Goal: Task Accomplishment & Management: Manage account settings

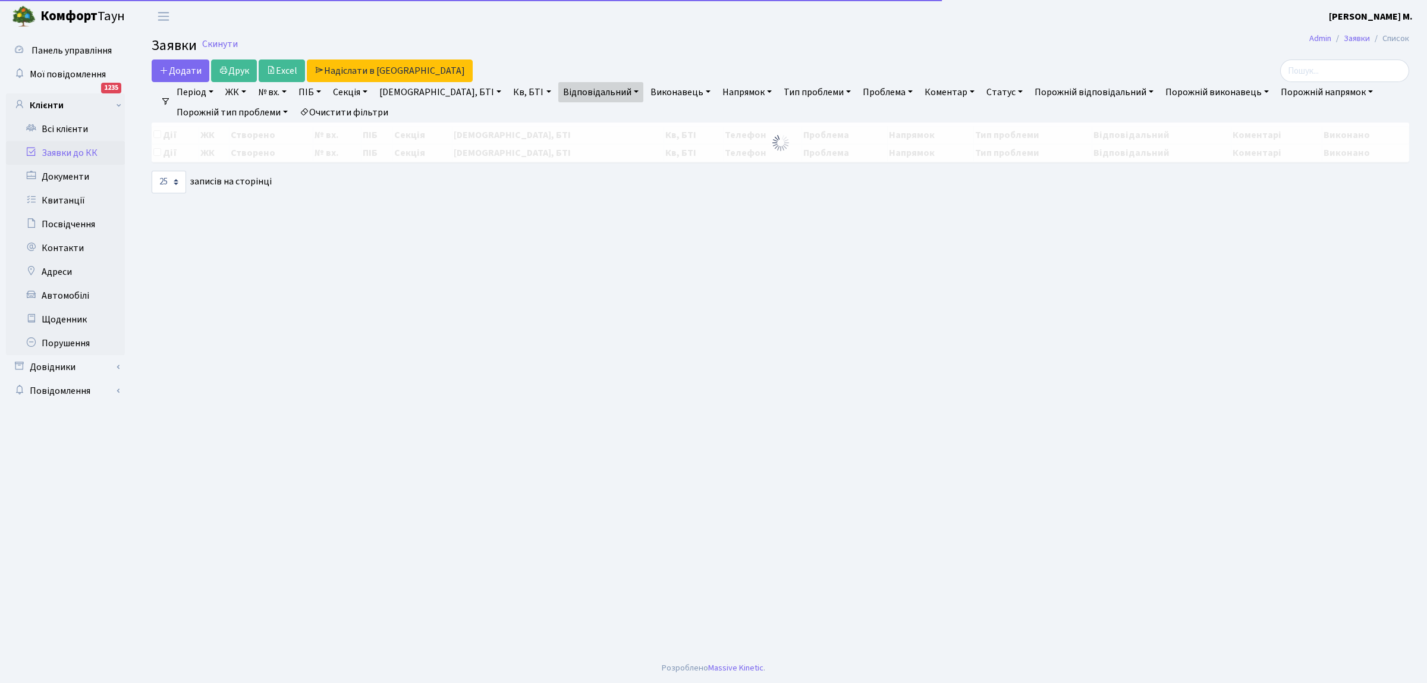
select select "25"
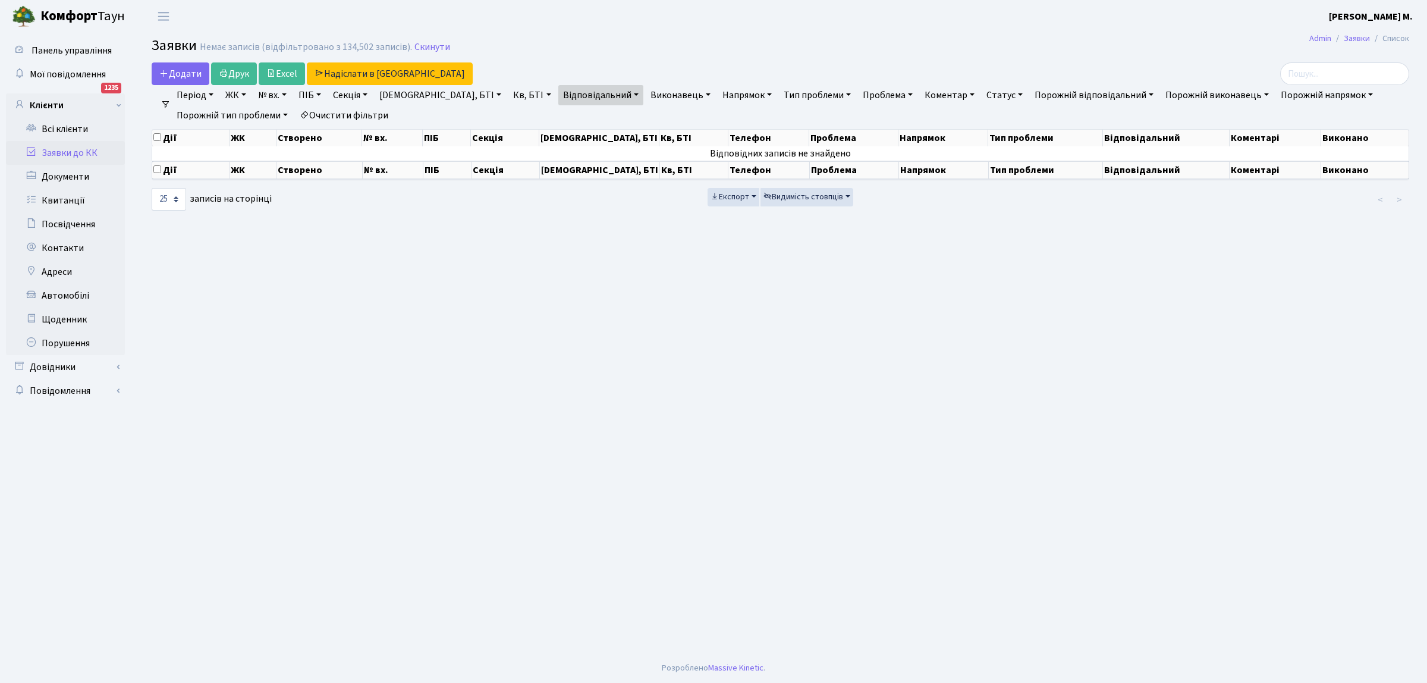
click at [85, 152] on link "Заявки до КК" at bounding box center [65, 153] width 119 height 24
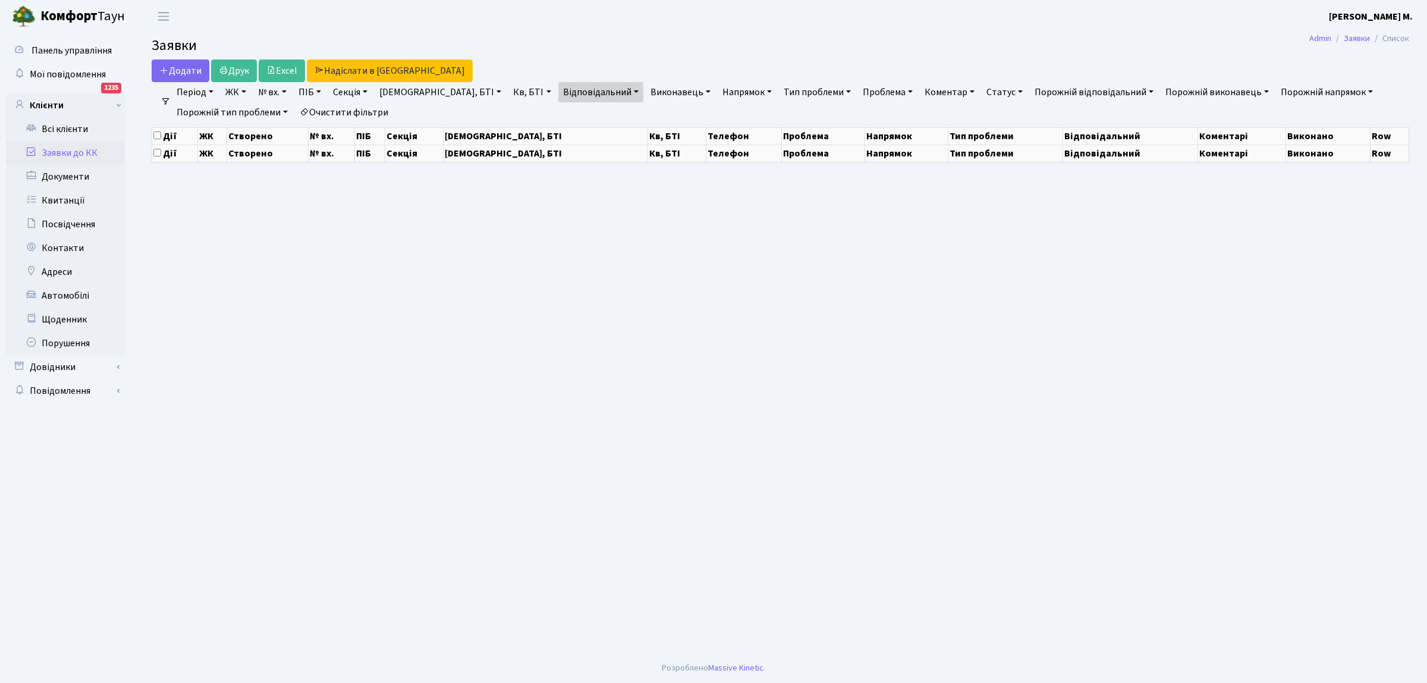
select select "25"
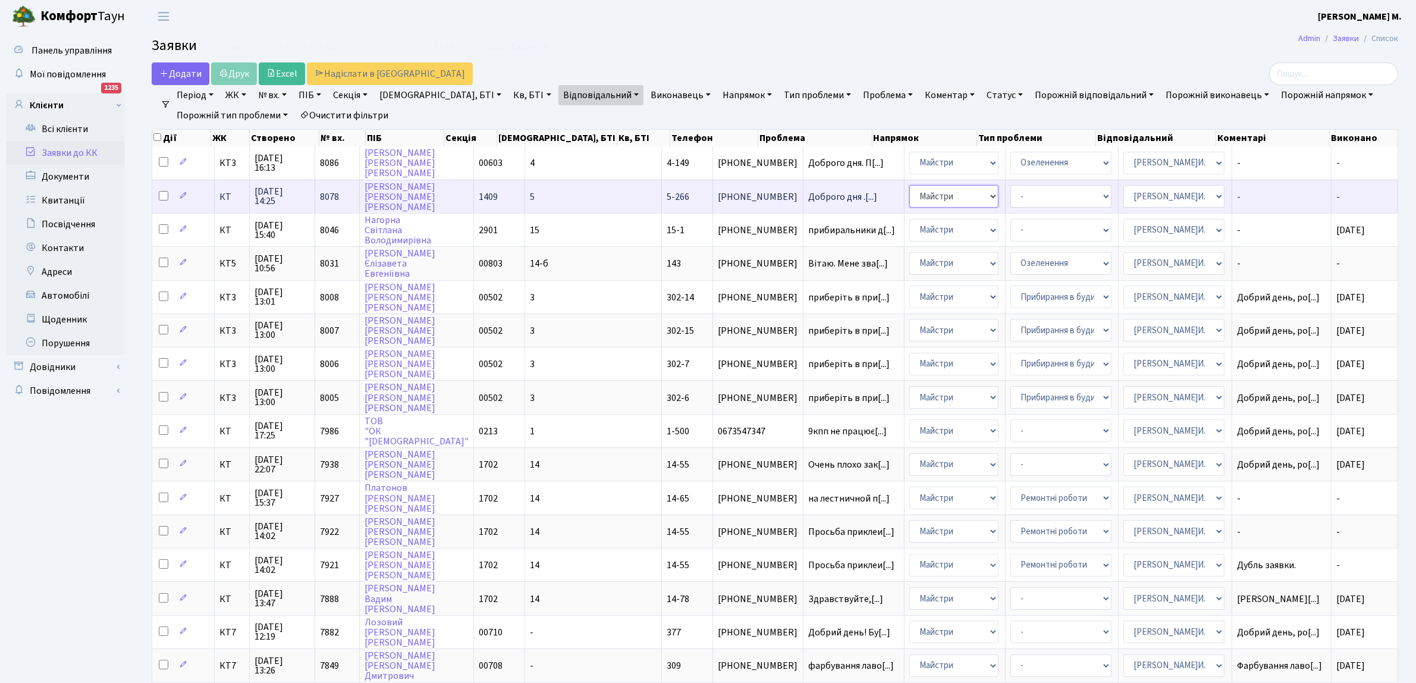
click at [932, 195] on select "- Адміністрація Домофон, СКД Ліфт Майстри Сантехніка Економічний відділ Електри…" at bounding box center [953, 196] width 89 height 23
select select "5"
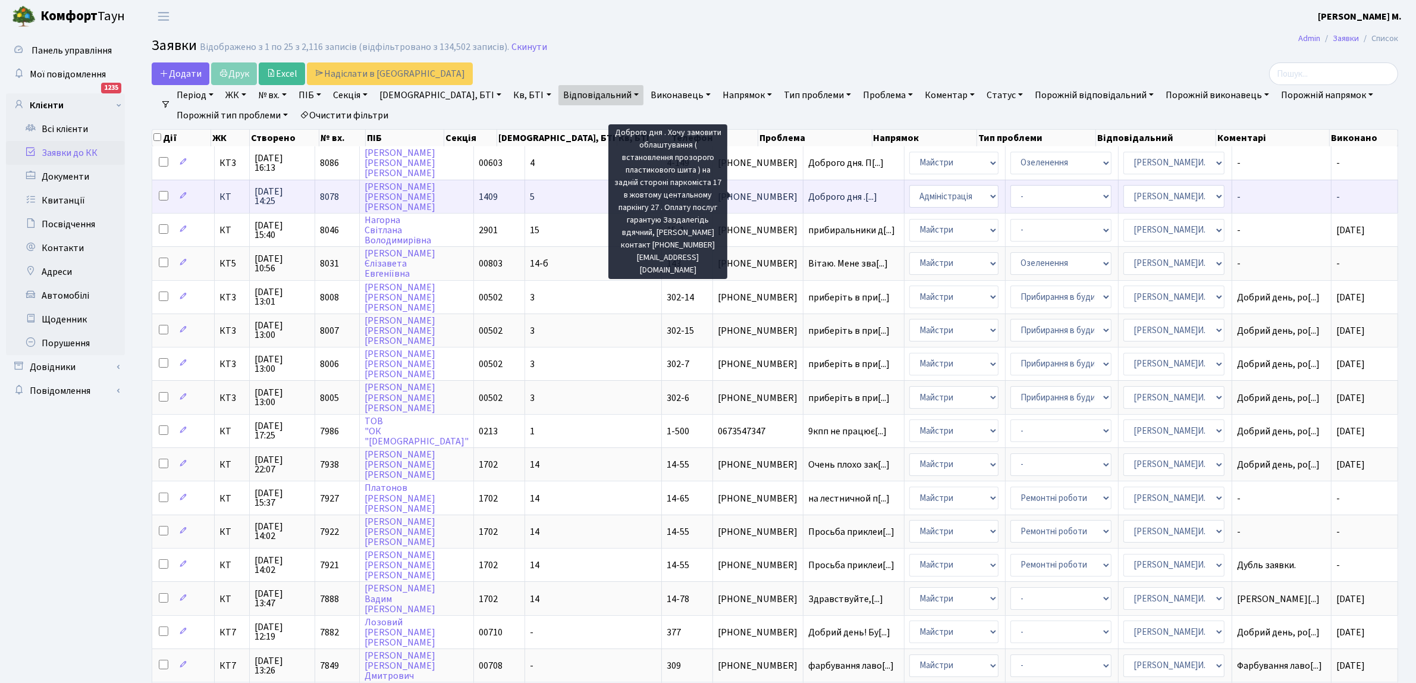
click at [808, 194] on span "Доброго дня .[...]" at bounding box center [842, 196] width 69 height 13
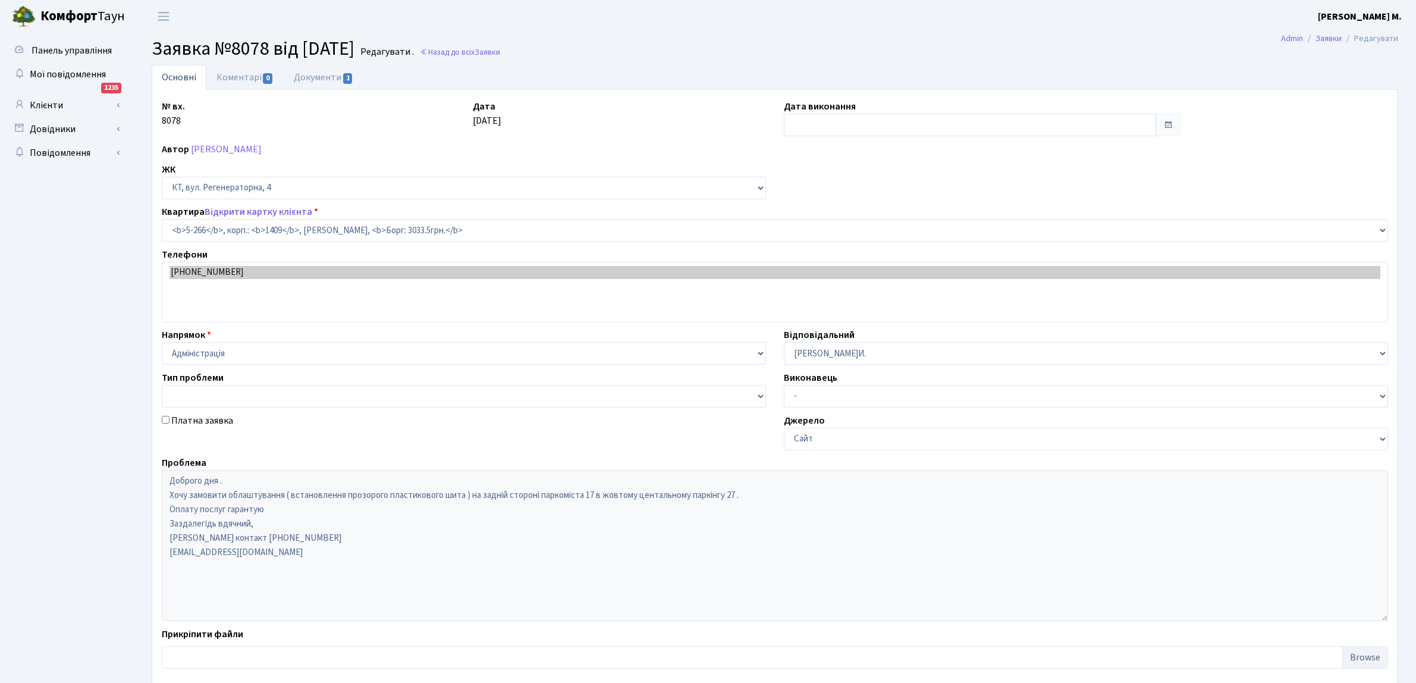
select select "2277"
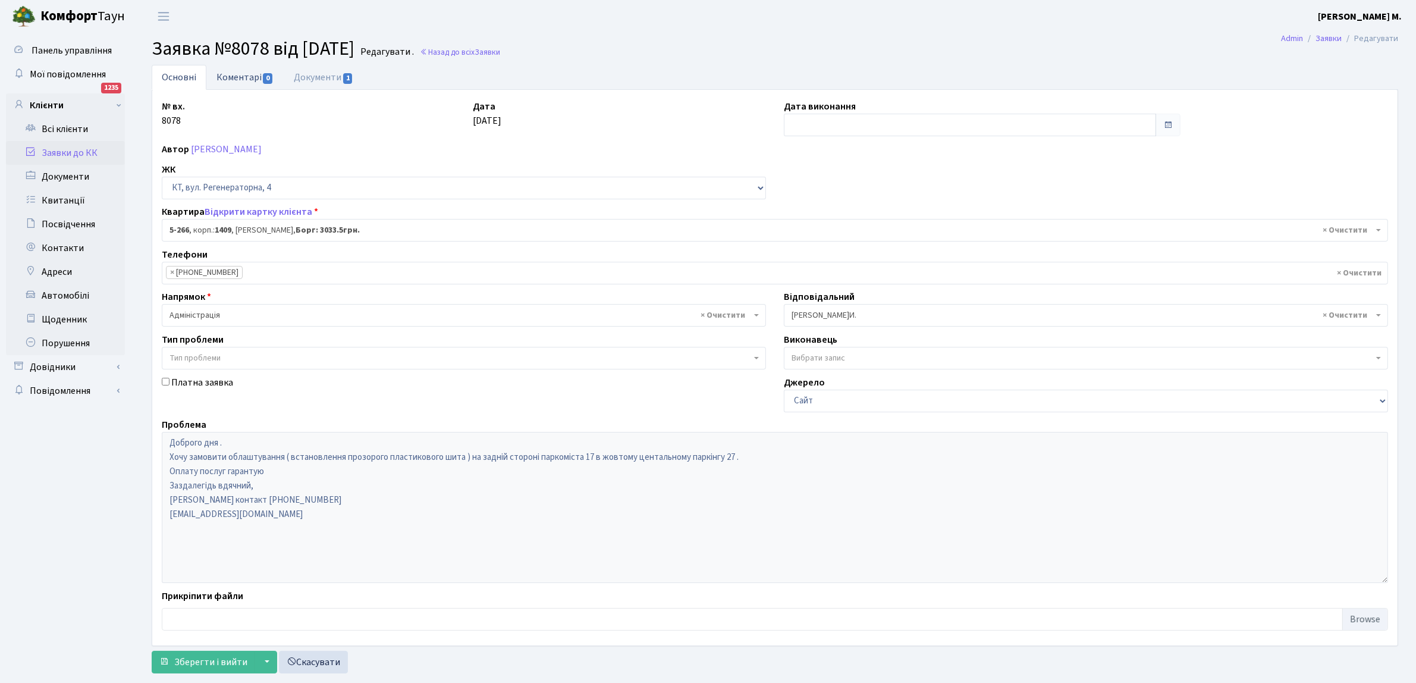
click at [242, 73] on link "Коментарі 0" at bounding box center [244, 77] width 77 height 24
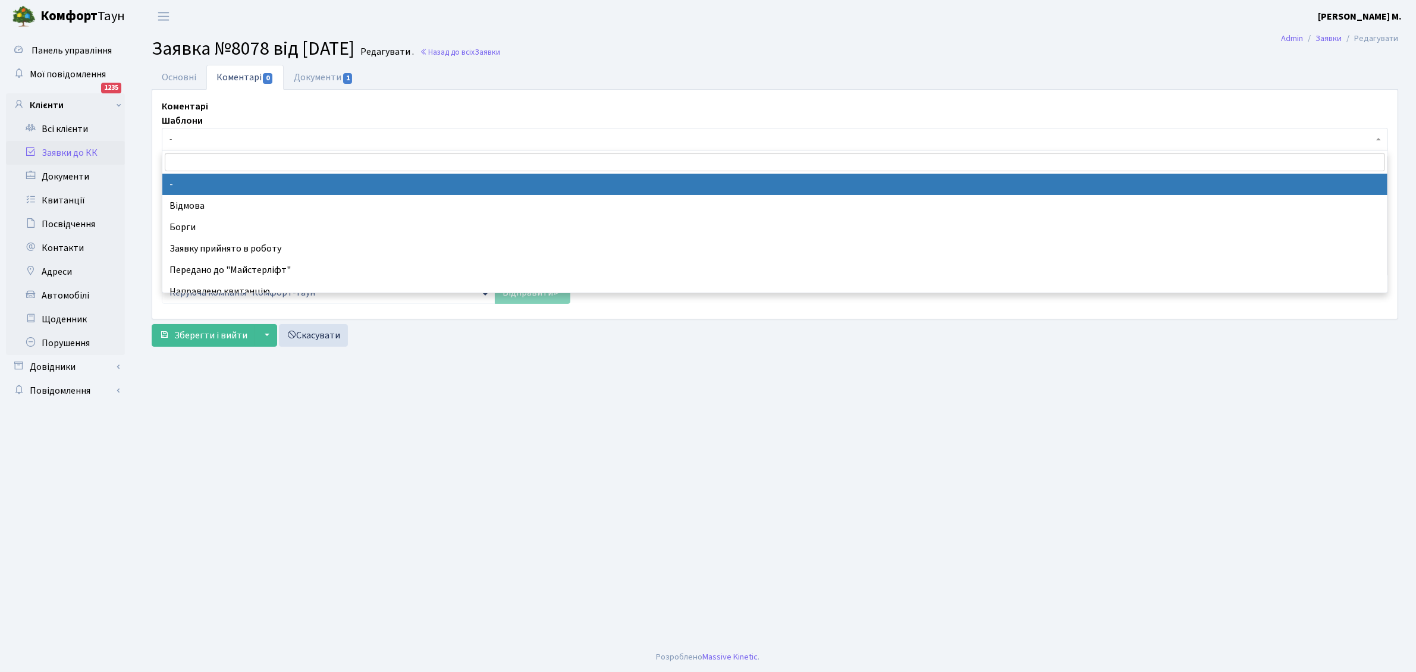
click at [224, 141] on span "-" at bounding box center [770, 139] width 1203 height 12
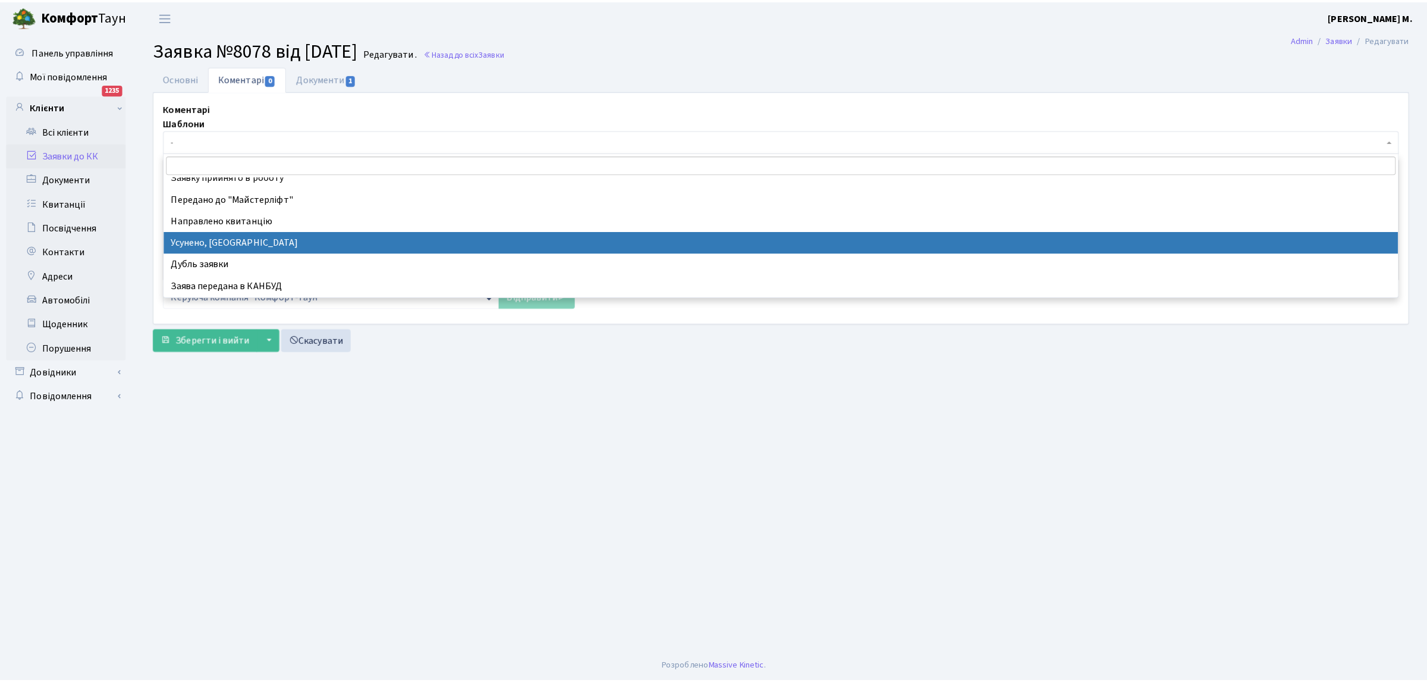
scroll to position [149, 0]
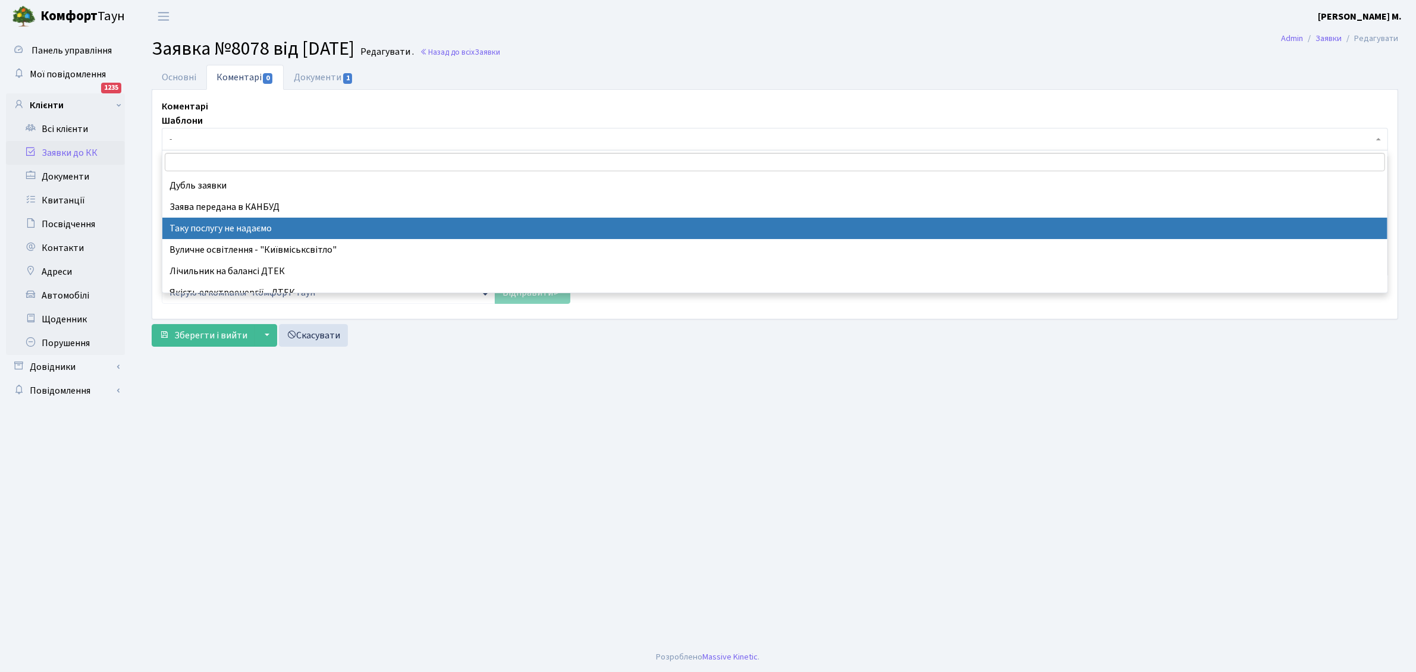
select select "21"
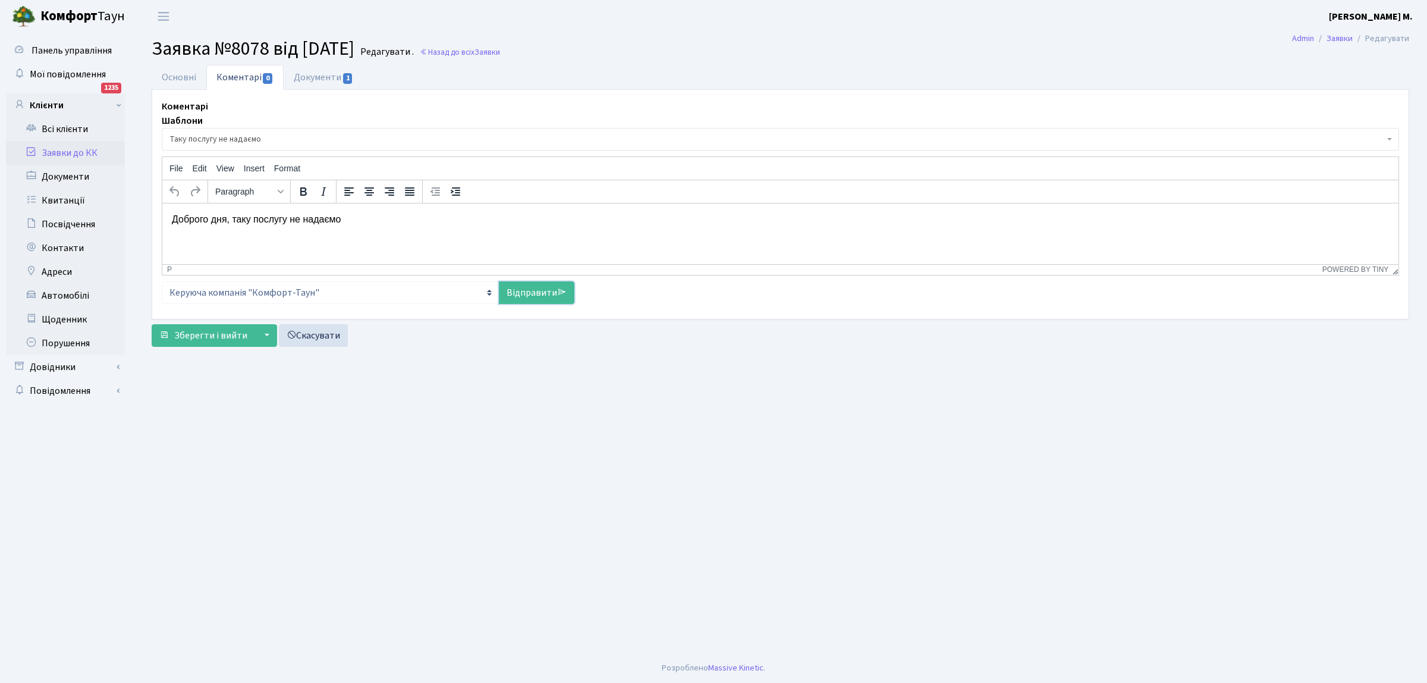
drag, startPoint x: 521, startPoint y: 297, endPoint x: 501, endPoint y: 310, distance: 24.1
click at [521, 296] on link "Відправити" at bounding box center [537, 292] width 76 height 23
select select
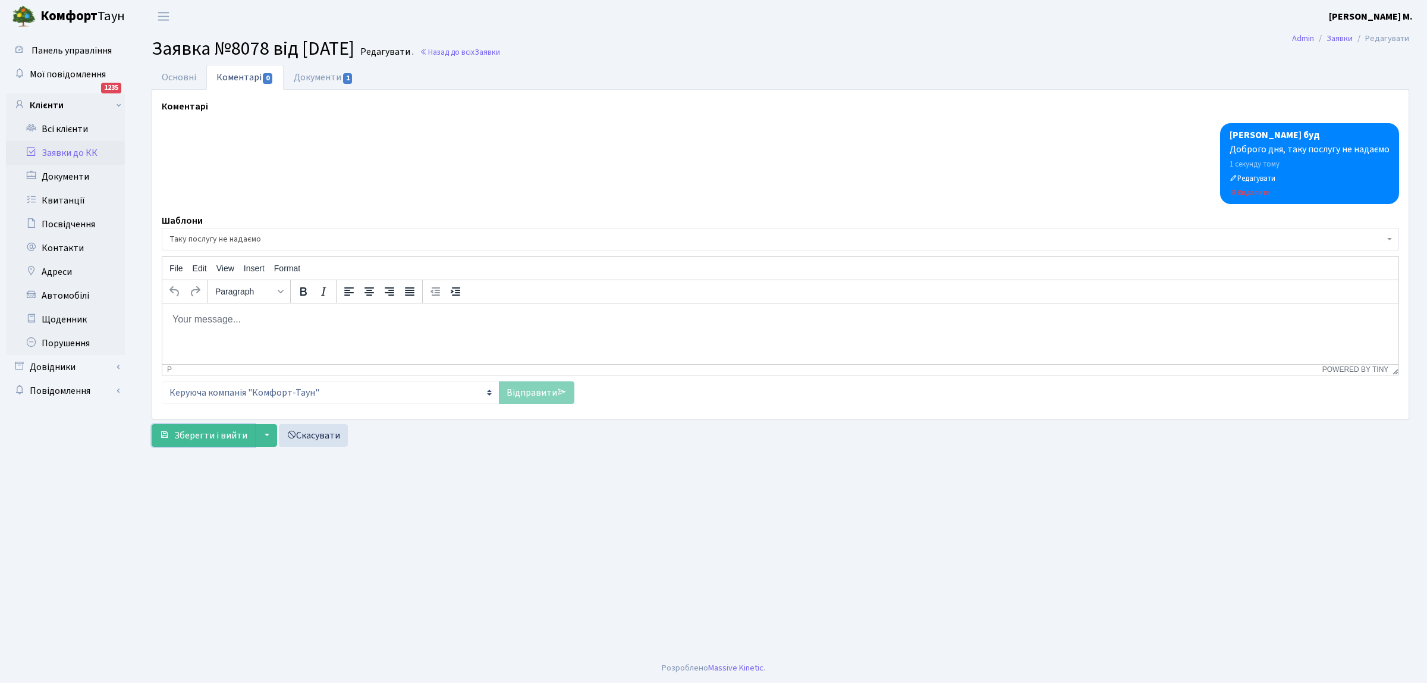
drag, startPoint x: 196, startPoint y: 438, endPoint x: 259, endPoint y: 405, distance: 70.5
click at [198, 433] on span "Зберегти і вийти" at bounding box center [210, 435] width 73 height 13
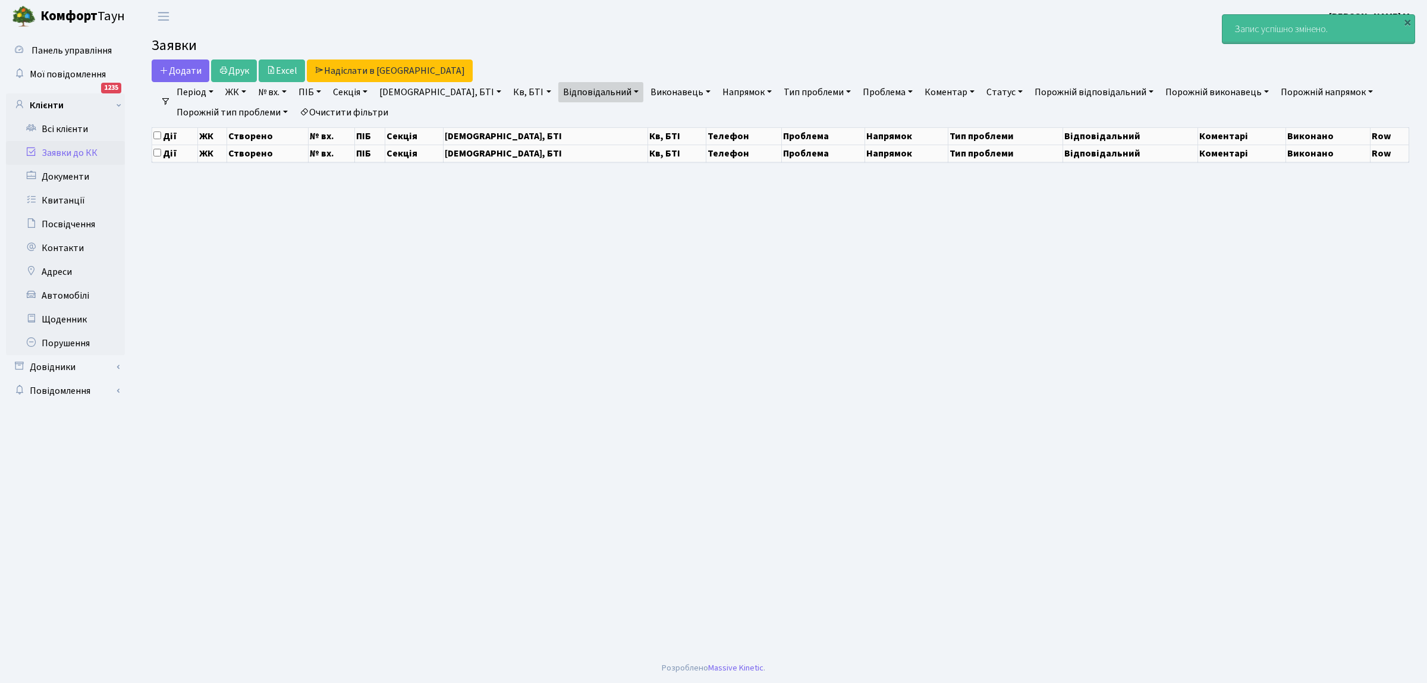
select select "25"
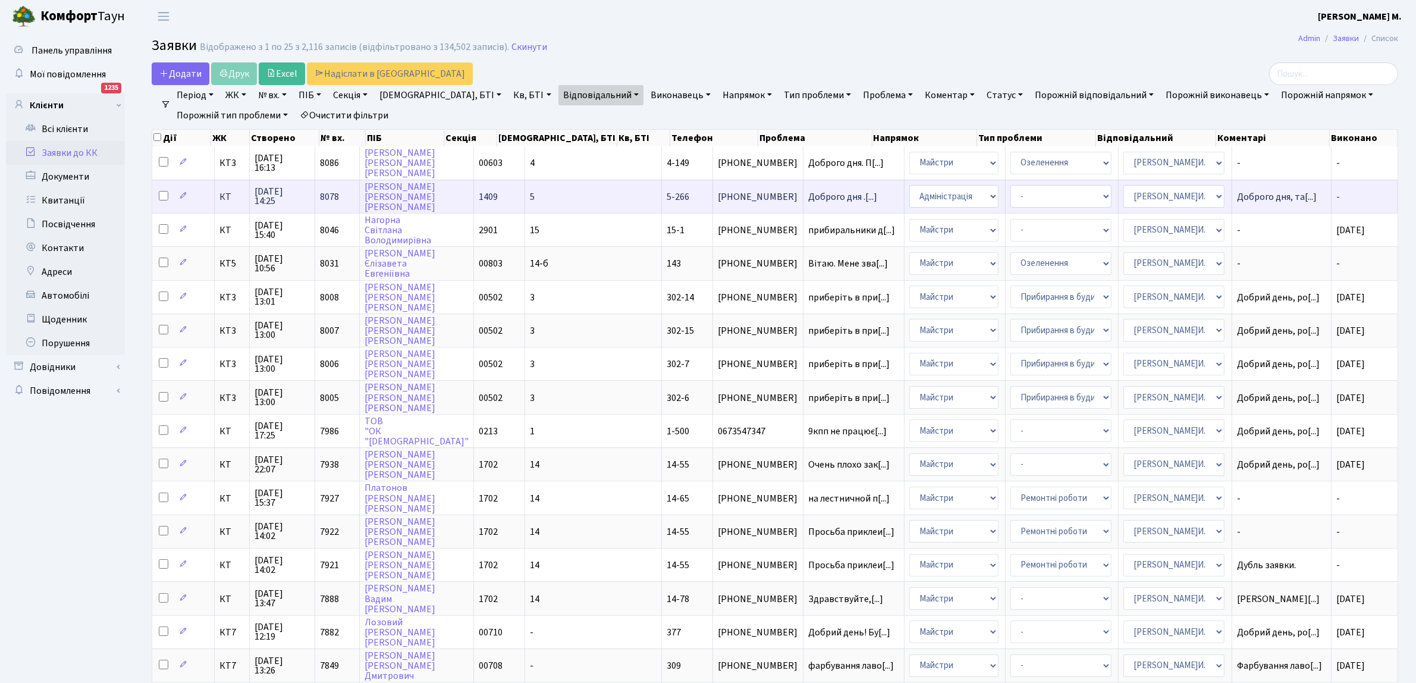
drag, startPoint x: 696, startPoint y: 190, endPoint x: 703, endPoint y: 186, distance: 8.1
click at [713, 186] on td "[PHONE_NUMBER]" at bounding box center [758, 196] width 90 height 33
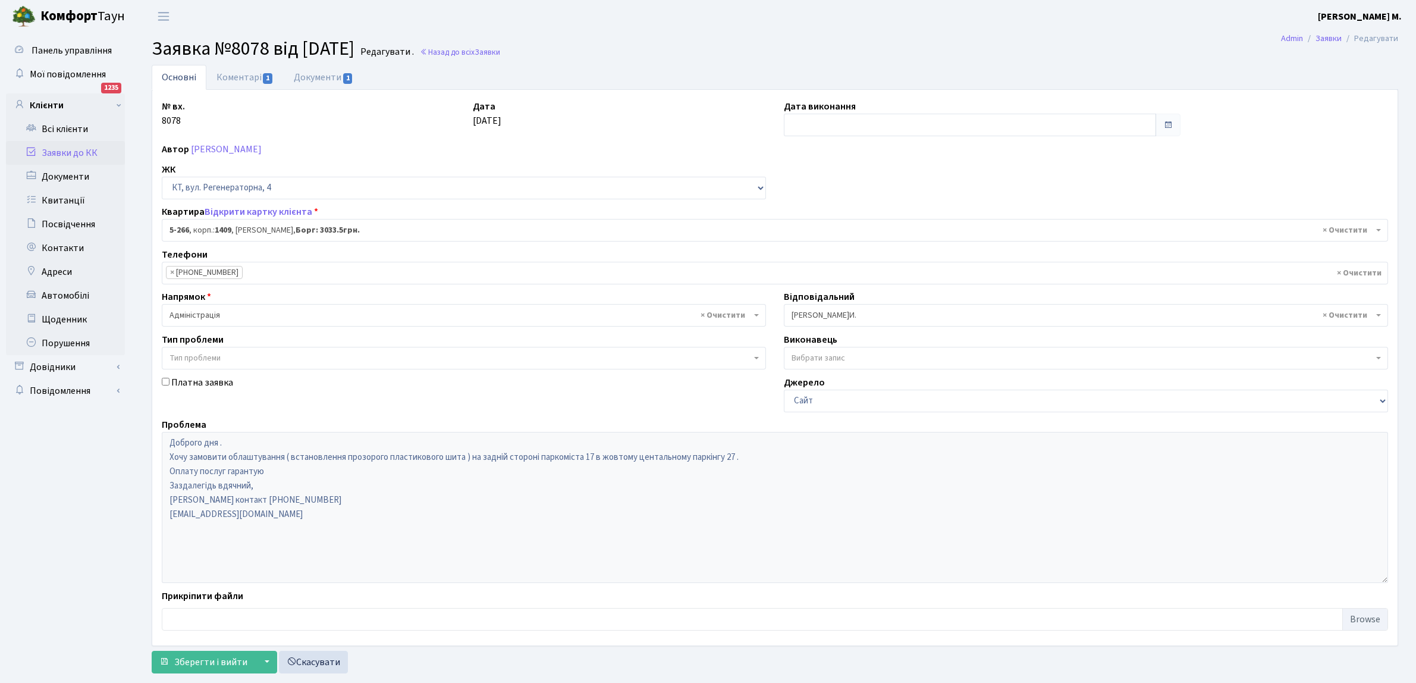
select select "2277"
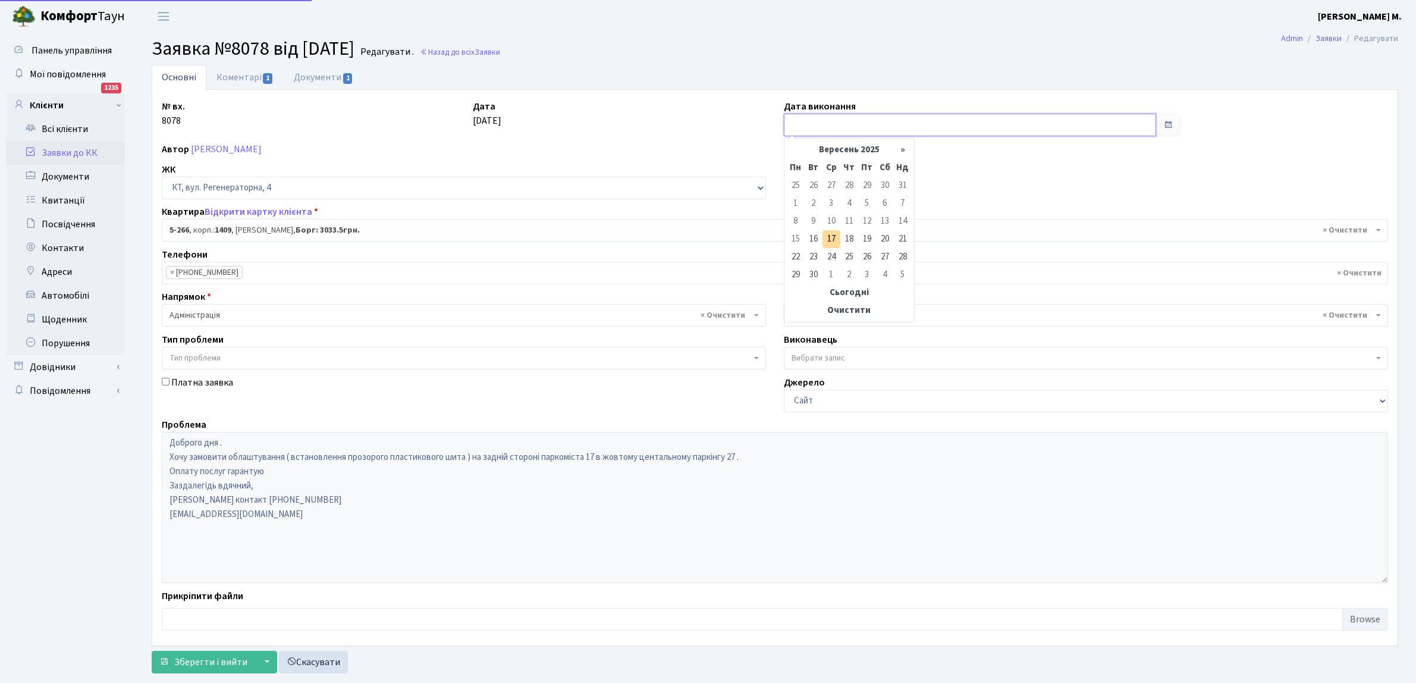
click at [797, 128] on input "text" at bounding box center [970, 125] width 372 height 23
drag, startPoint x: 834, startPoint y: 238, endPoint x: 821, endPoint y: 235, distance: 12.7
click at [829, 237] on td "17" at bounding box center [831, 239] width 18 height 18
type input "[DATE]"
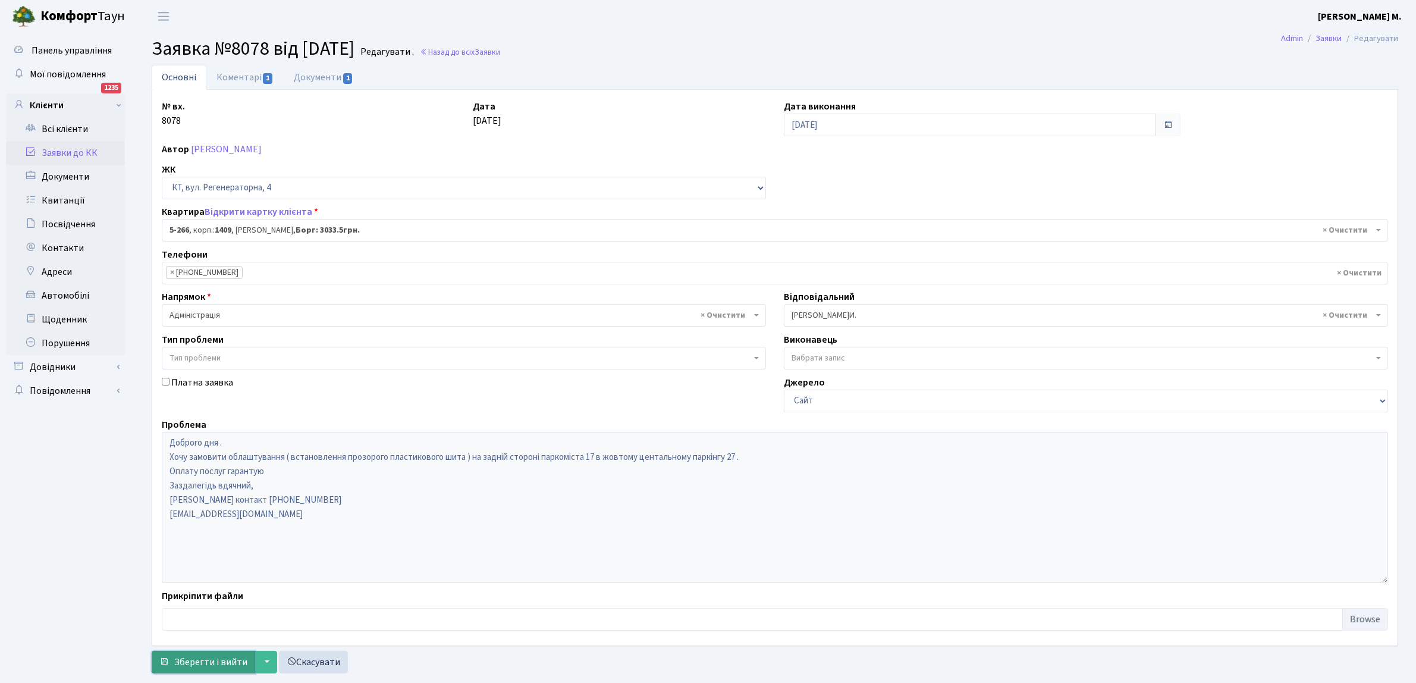
click at [206, 658] on span "Зберегти і вийти" at bounding box center [210, 661] width 73 height 13
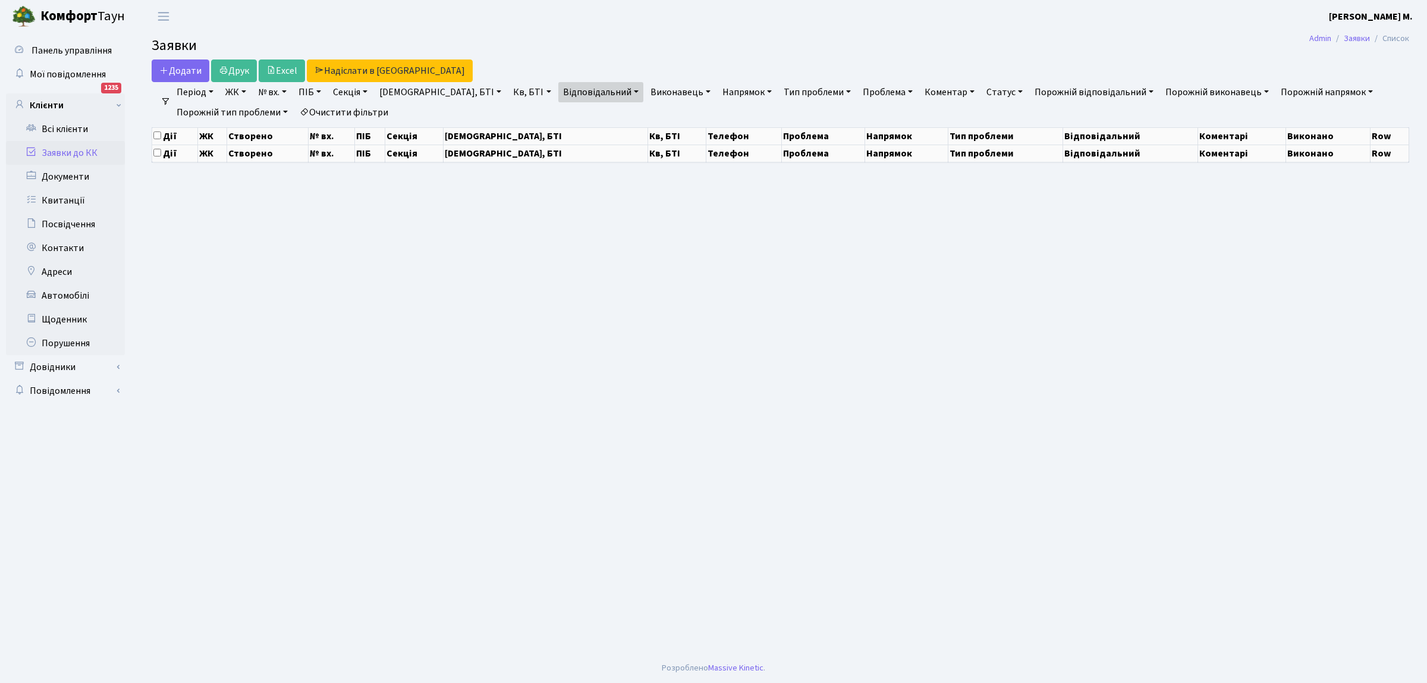
select select "25"
